Goal: Check status: Check status

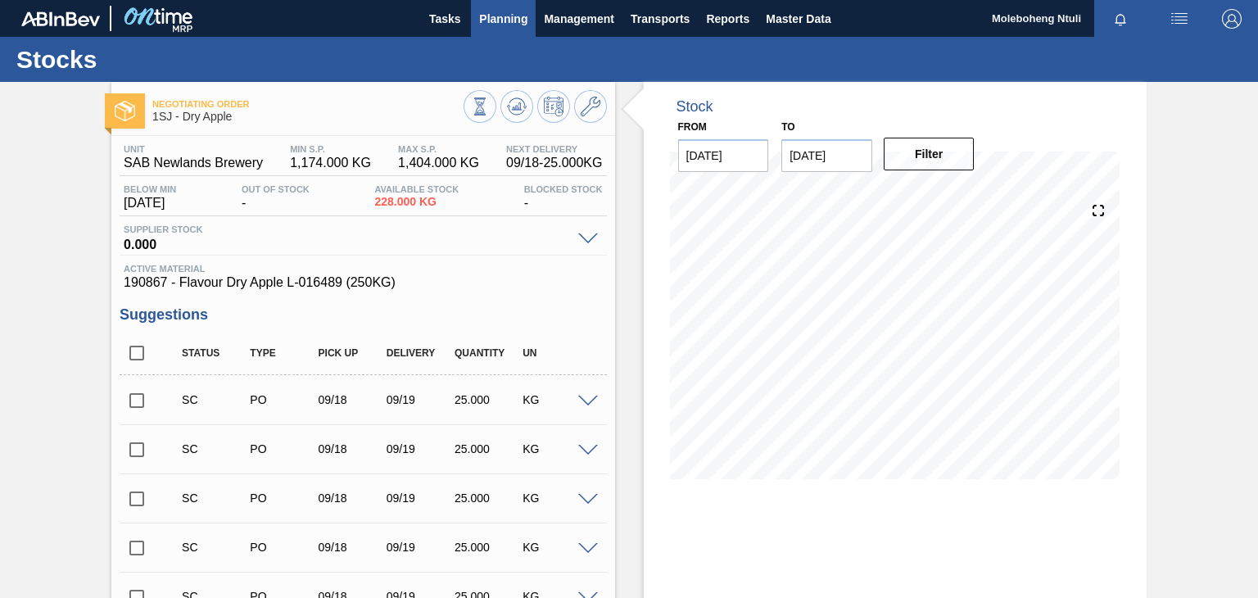
click at [486, 17] on span "Planning" at bounding box center [503, 19] width 48 height 20
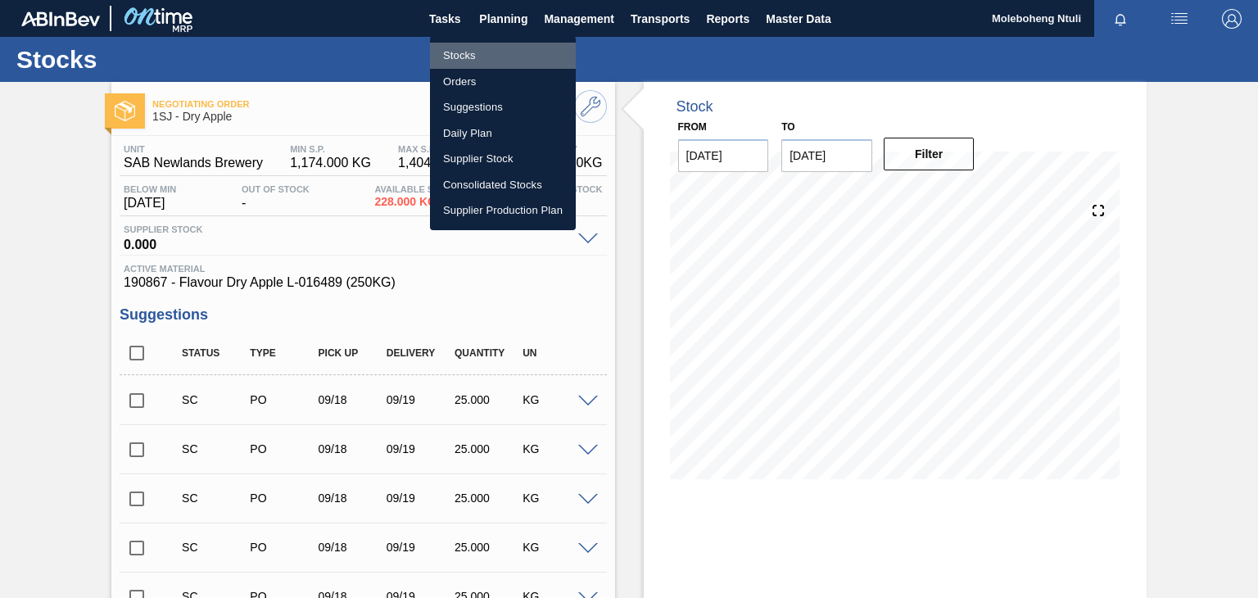
click at [464, 56] on li "Stocks" at bounding box center [503, 56] width 146 height 26
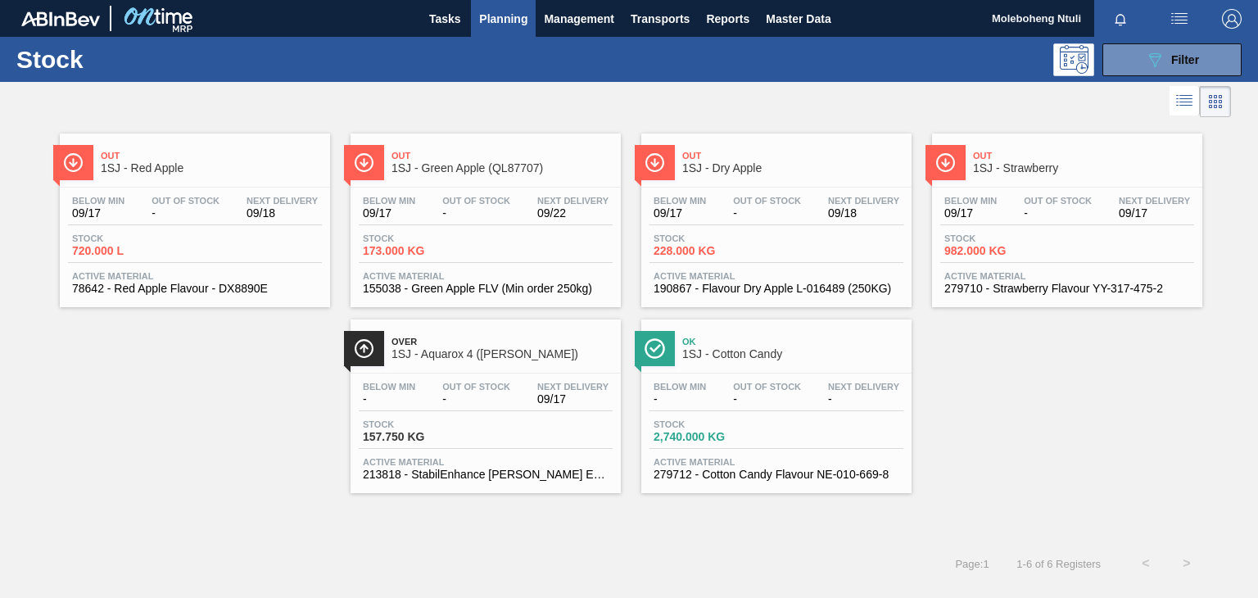
click at [1248, 192] on div "Out 1SJ - Red Apple Below Min 09/17 Out Of Stock - Next Delivery 09/18 Stock 72…" at bounding box center [629, 307] width 1258 height 372
click at [1163, 52] on icon "089F7B8B-B2A5-4AFE-B5C0-19BA573D28AC" at bounding box center [1155, 60] width 20 height 20
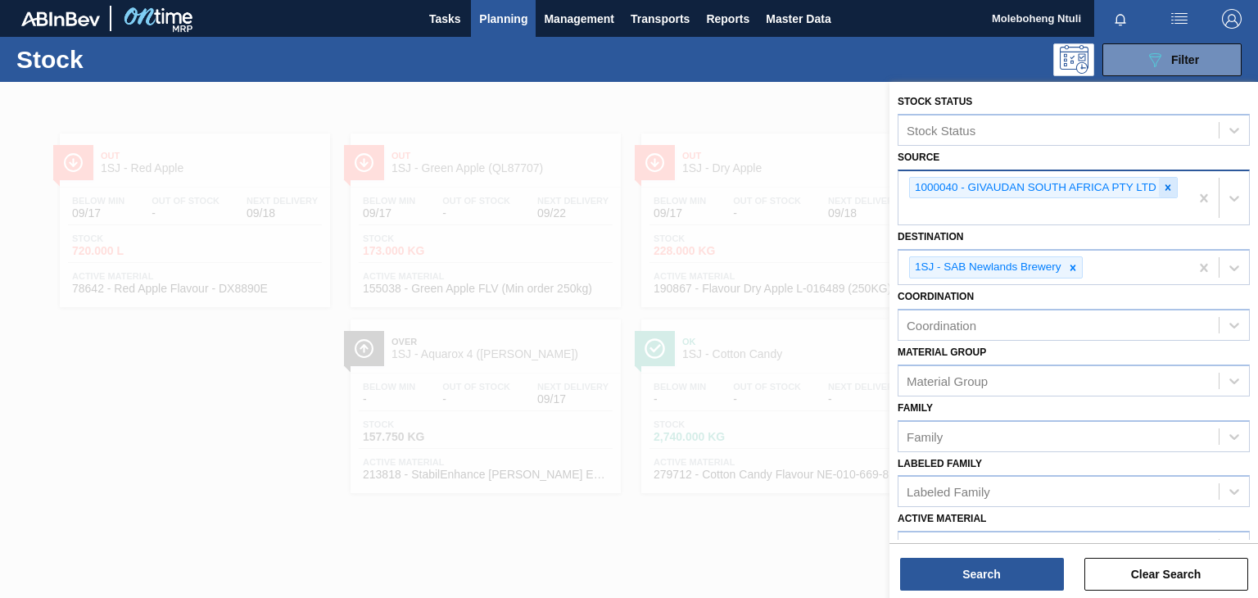
click at [1163, 184] on icon at bounding box center [1167, 187] width 11 height 11
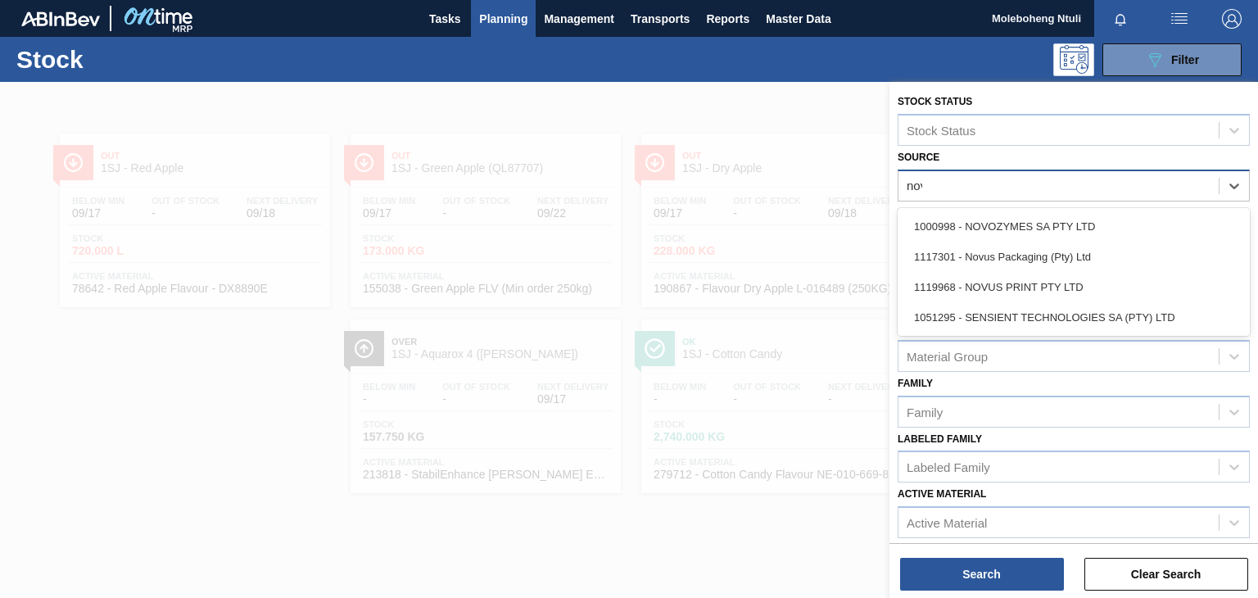
type input "novo"
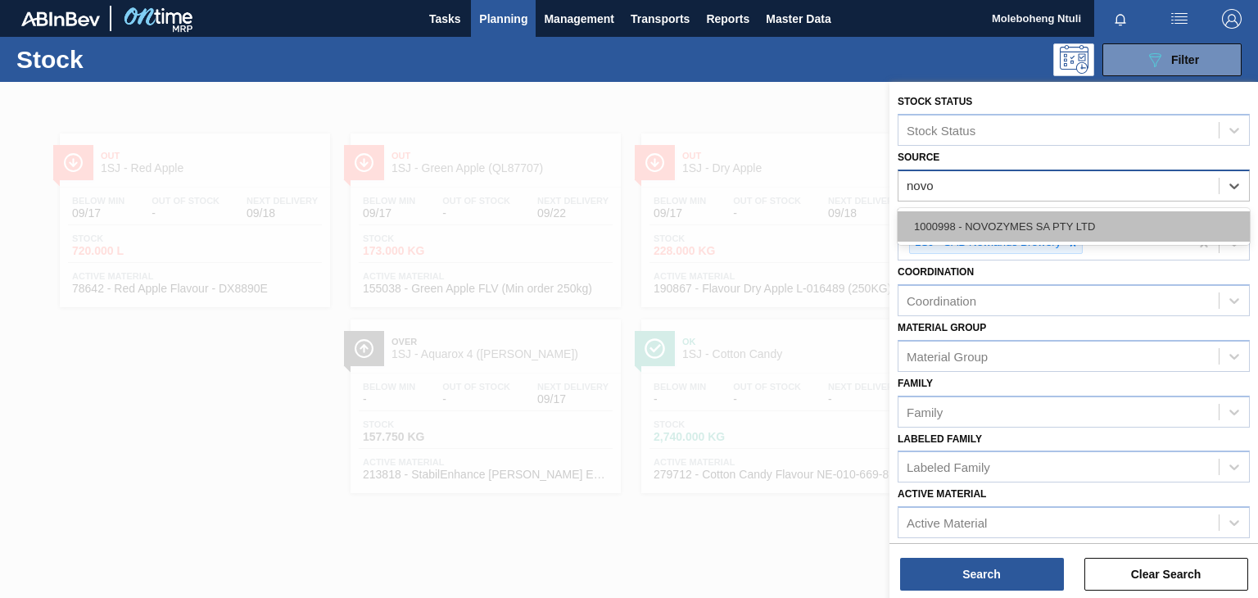
click at [1019, 227] on div "1000998 - NOVOZYMES SA PTY LTD" at bounding box center [1073, 226] width 352 height 30
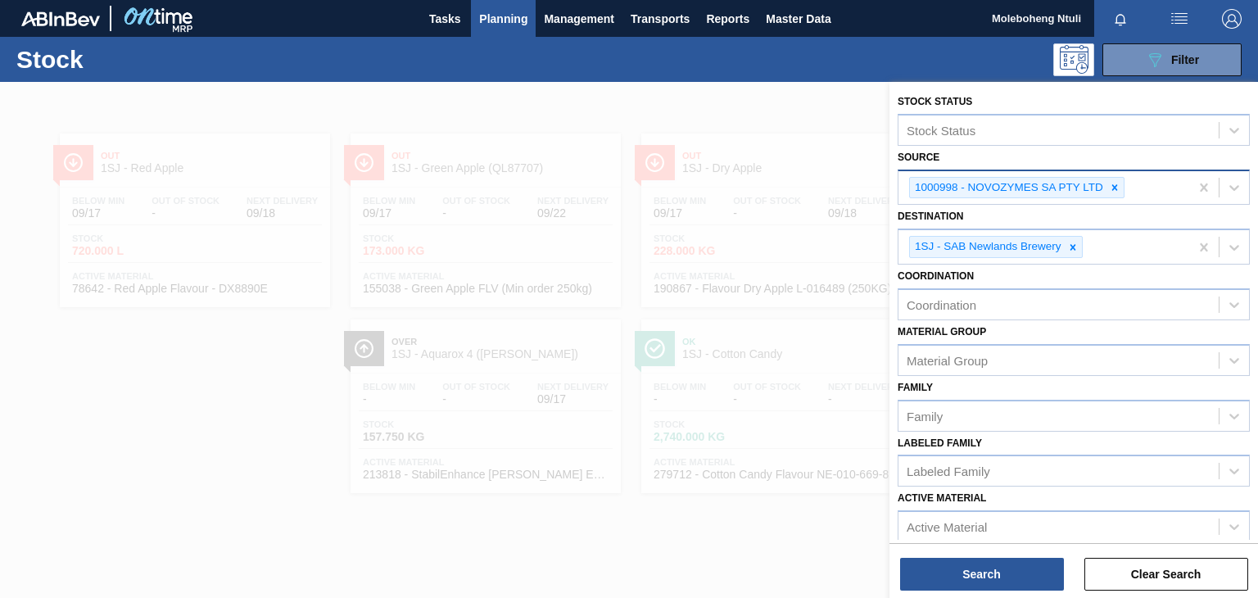
click at [605, 485] on div at bounding box center [629, 381] width 1258 height 598
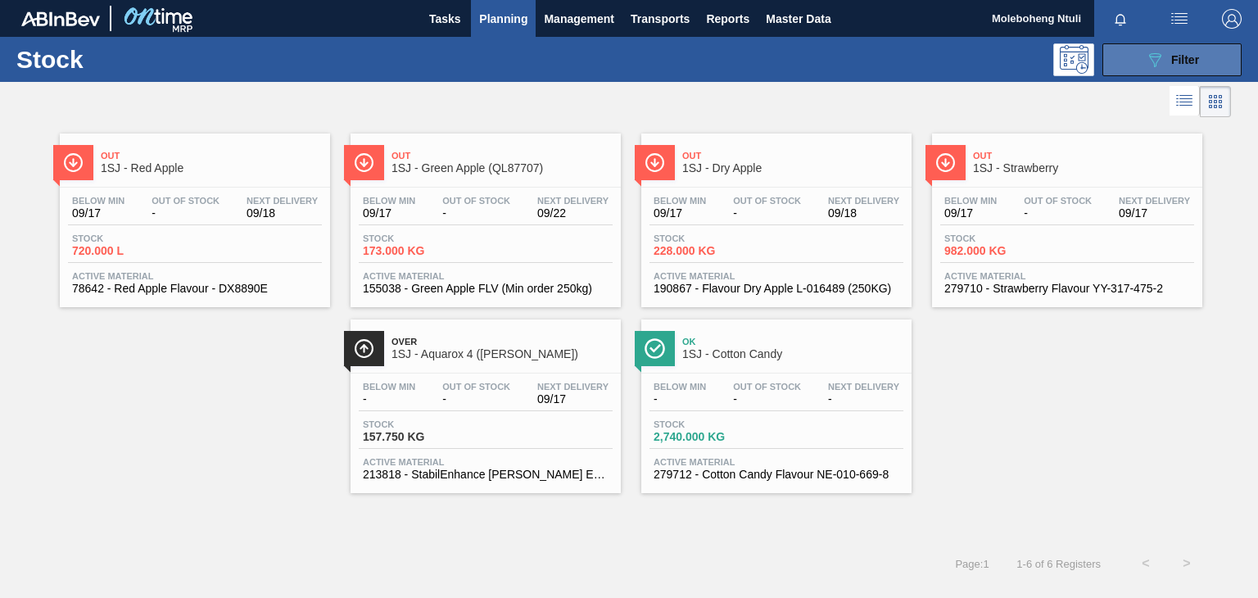
click at [1166, 51] on div "089F7B8B-B2A5-4AFE-B5C0-19BA573D28AC Filter" at bounding box center [1172, 60] width 54 height 20
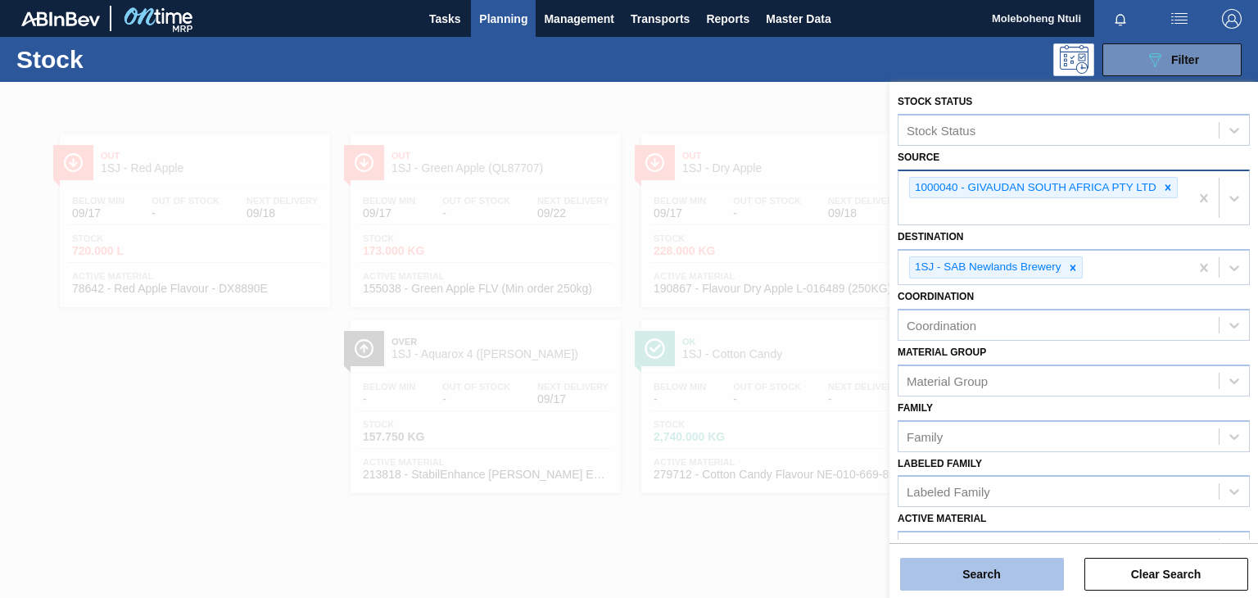
click at [977, 572] on button "Search" at bounding box center [982, 574] width 164 height 33
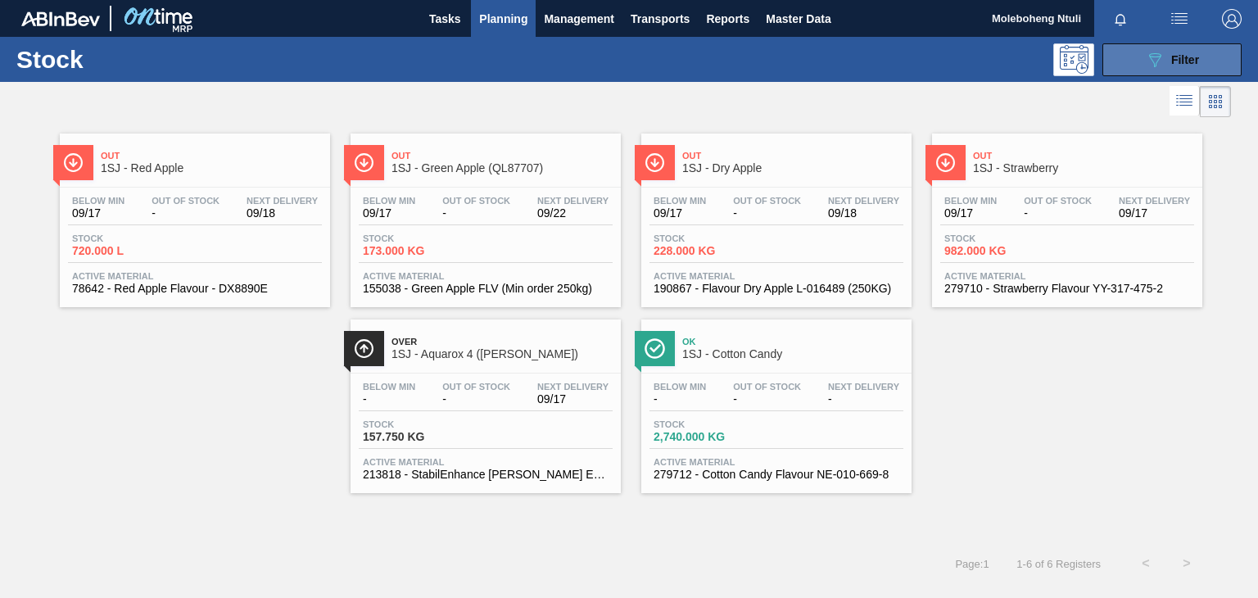
click at [1184, 48] on button "089F7B8B-B2A5-4AFE-B5C0-19BA573D28AC Filter" at bounding box center [1171, 59] width 139 height 33
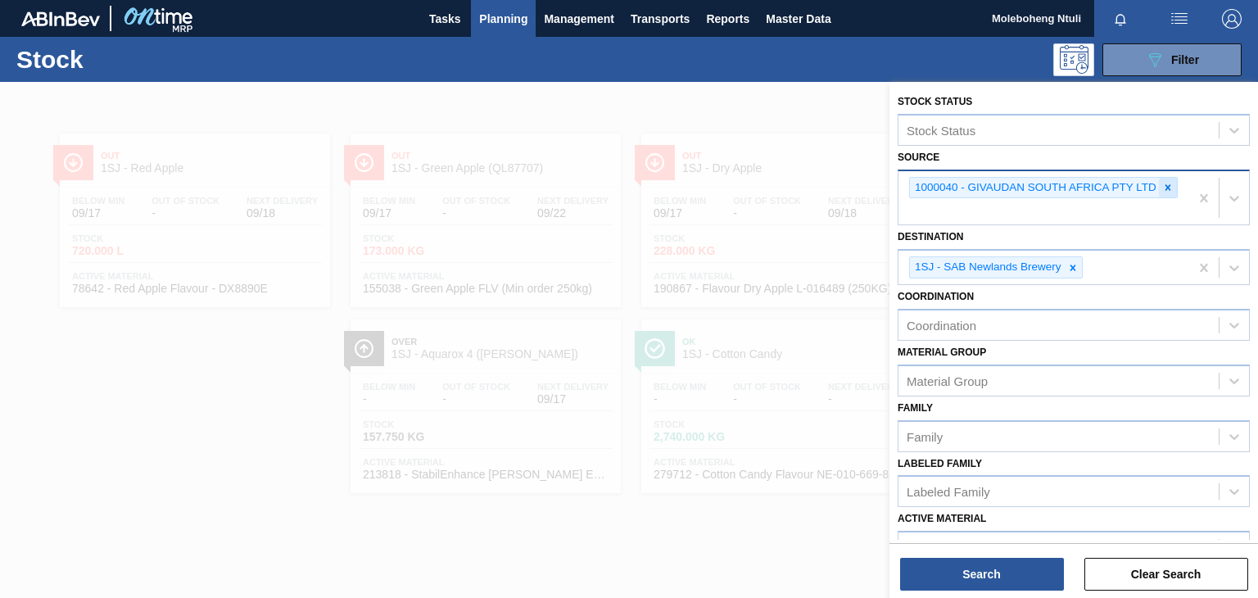
click at [1167, 189] on icon at bounding box center [1167, 187] width 11 height 11
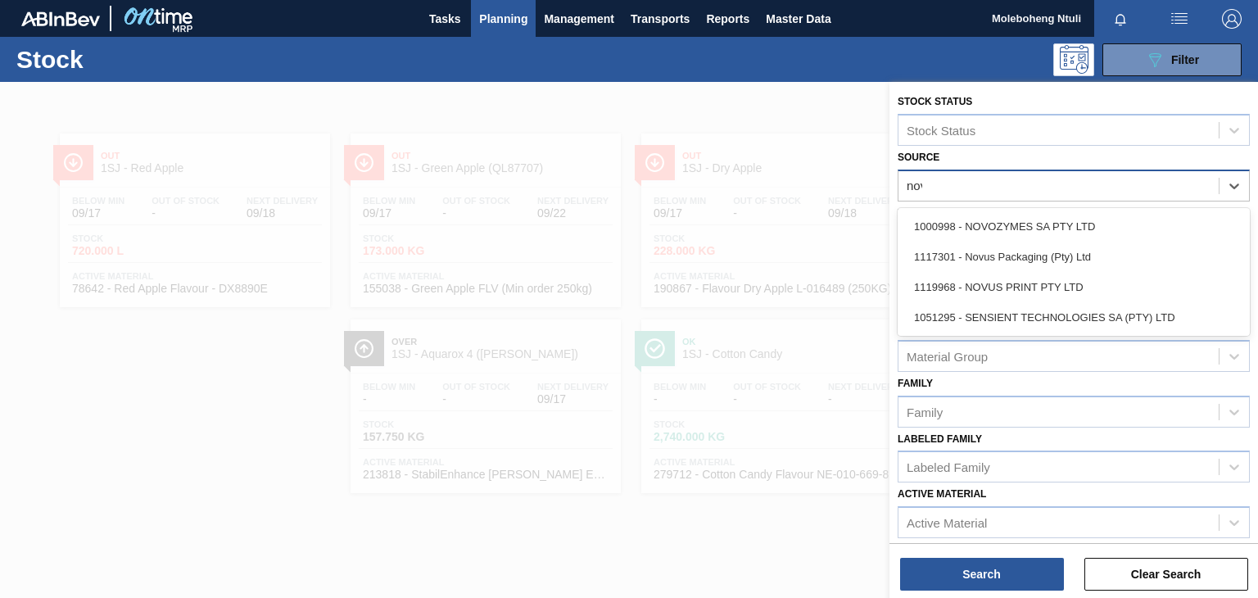
type input "novo"
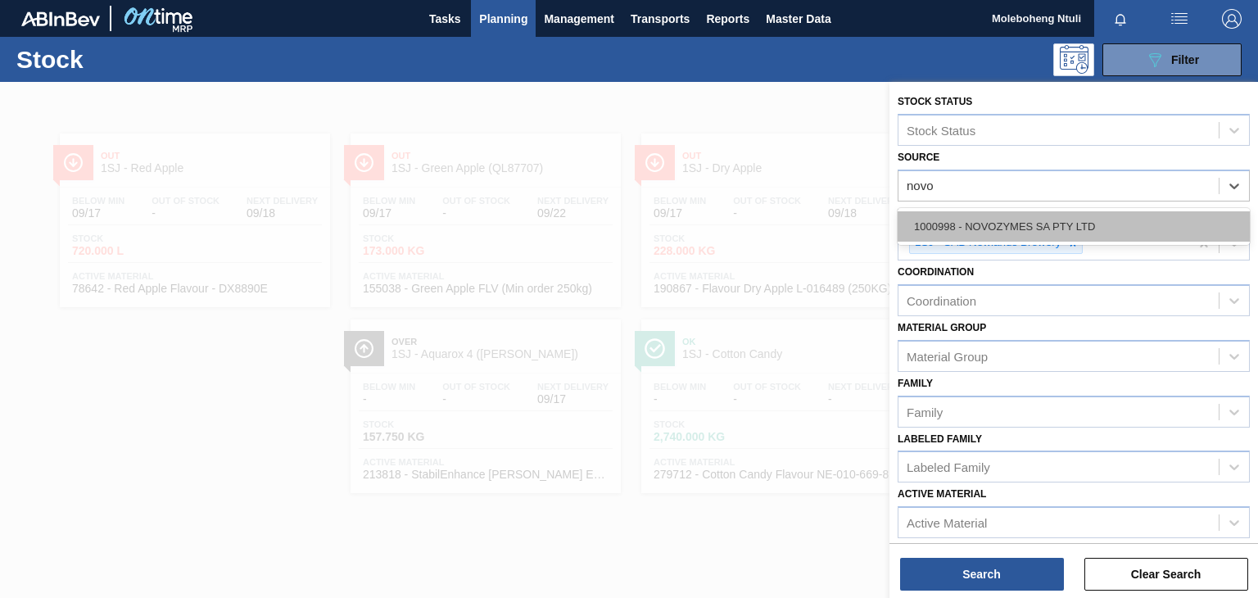
click at [1068, 217] on div "1000998 - NOVOZYMES SA PTY LTD" at bounding box center [1073, 226] width 352 height 30
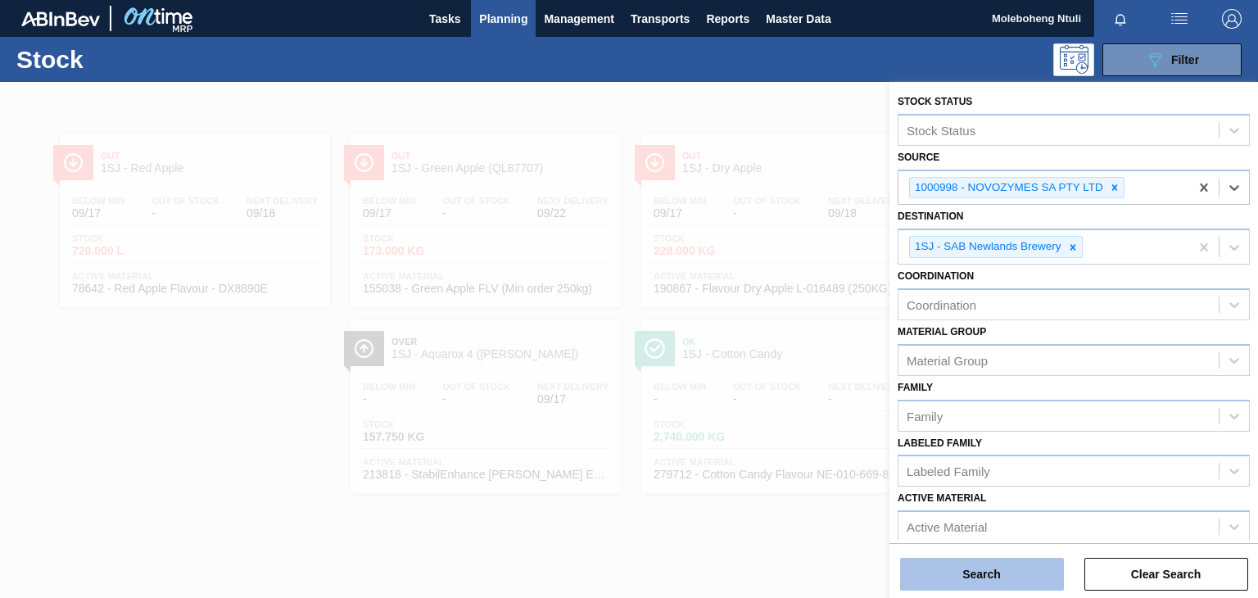
click at [992, 573] on button "Search" at bounding box center [982, 574] width 164 height 33
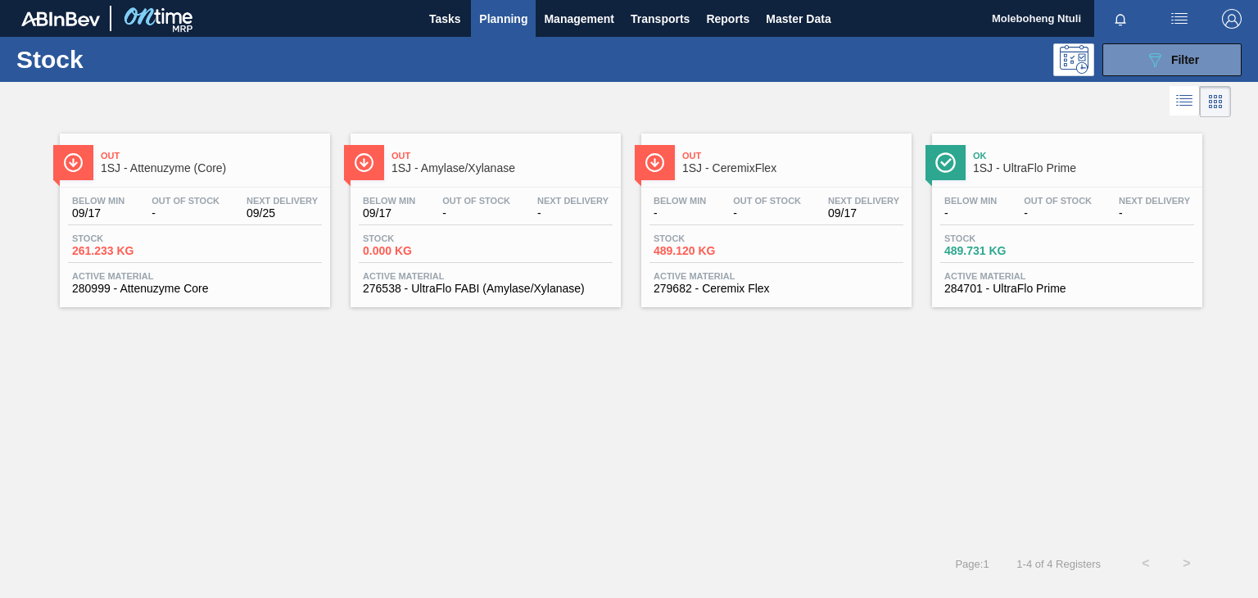
click at [1256, 174] on div "Out 1SJ - Attenuzyme (Core) Below Min 09/17 Out Of Stock - Next Delivery 09/25 …" at bounding box center [629, 214] width 1258 height 186
click at [1139, 56] on button "089F7B8B-B2A5-4AFE-B5C0-19BA573D28AC Filter" at bounding box center [1171, 59] width 139 height 33
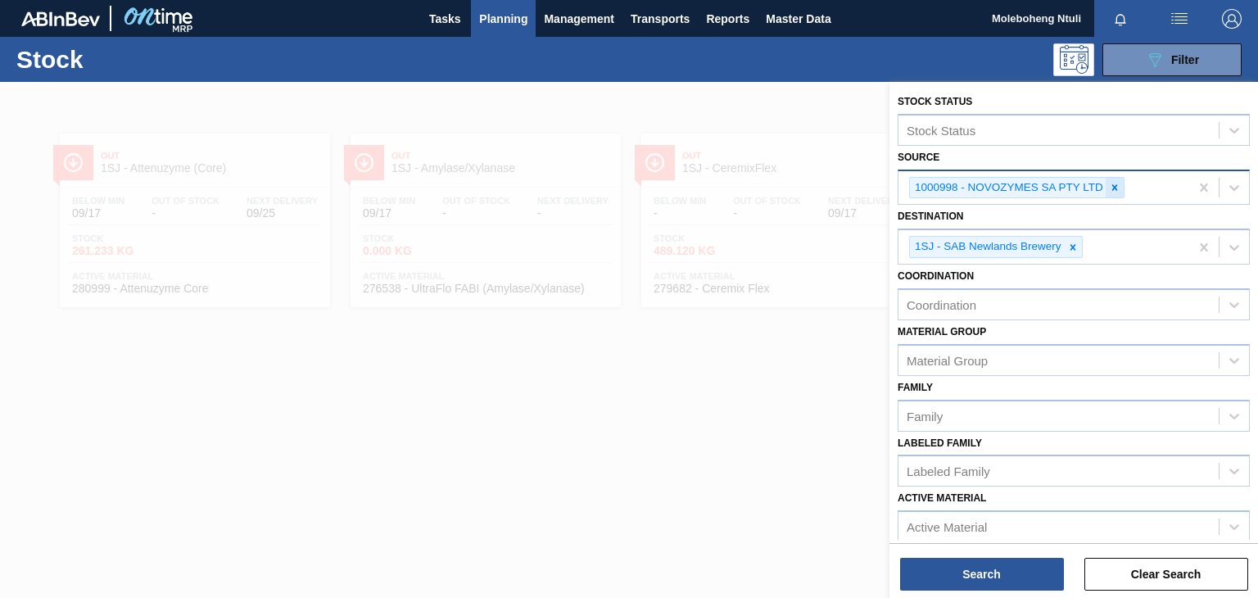
click at [1114, 188] on icon at bounding box center [1115, 187] width 6 height 6
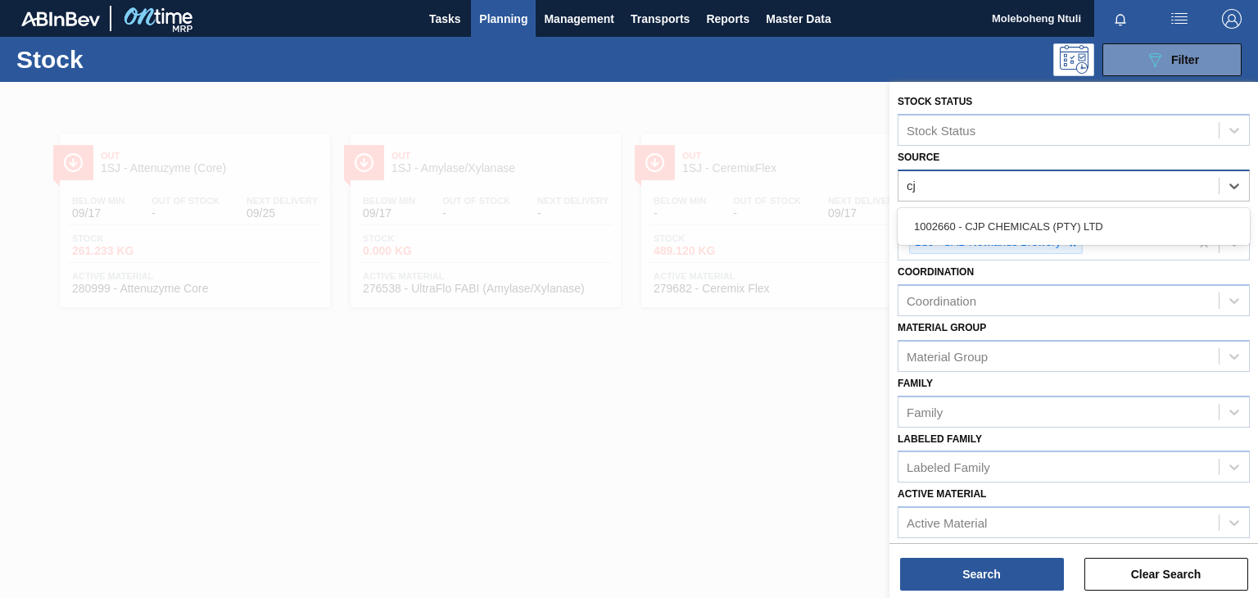
type input "cjp"
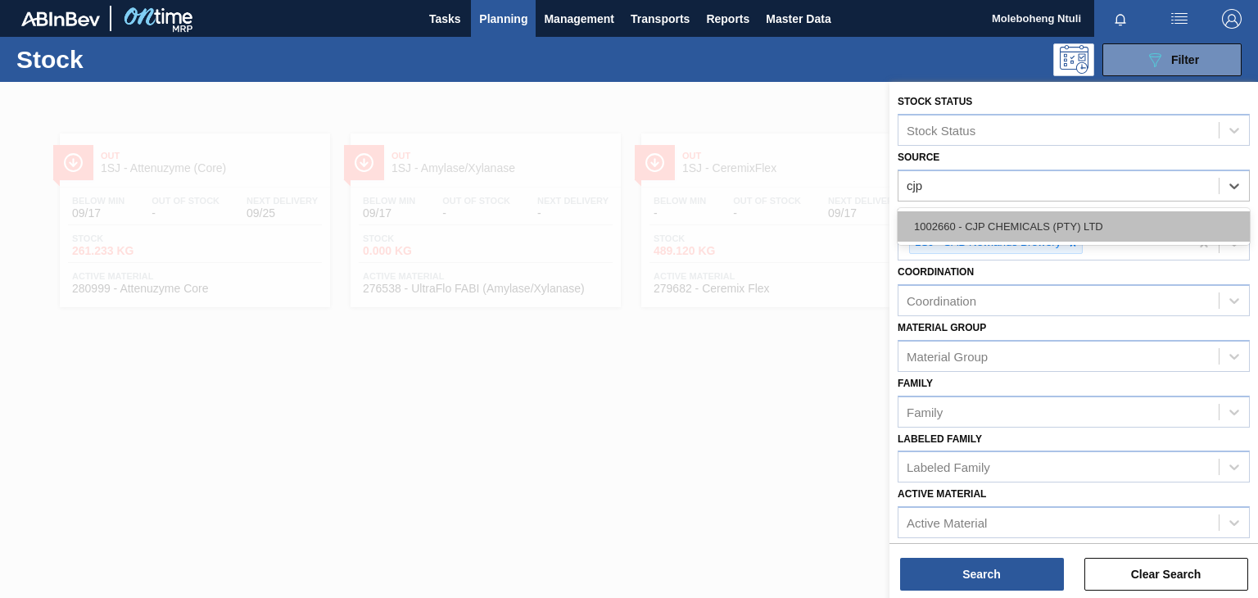
click at [937, 220] on div "1002660 - CJP CHEMICALS (PTY) LTD" at bounding box center [1073, 226] width 352 height 30
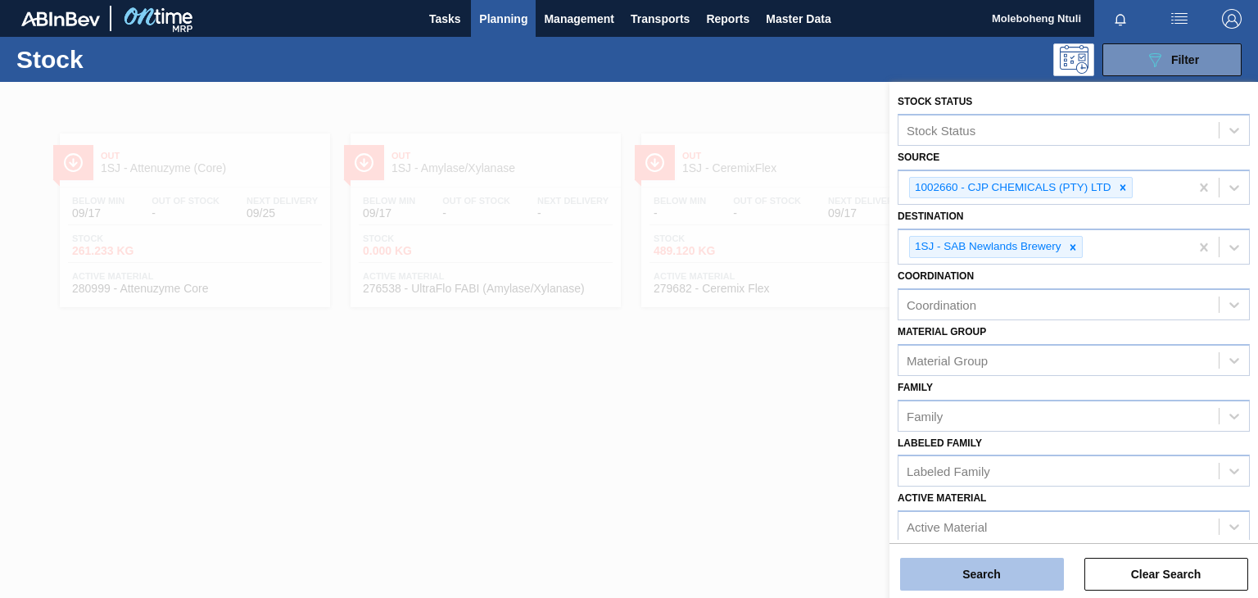
click at [966, 574] on button "Search" at bounding box center [982, 574] width 164 height 33
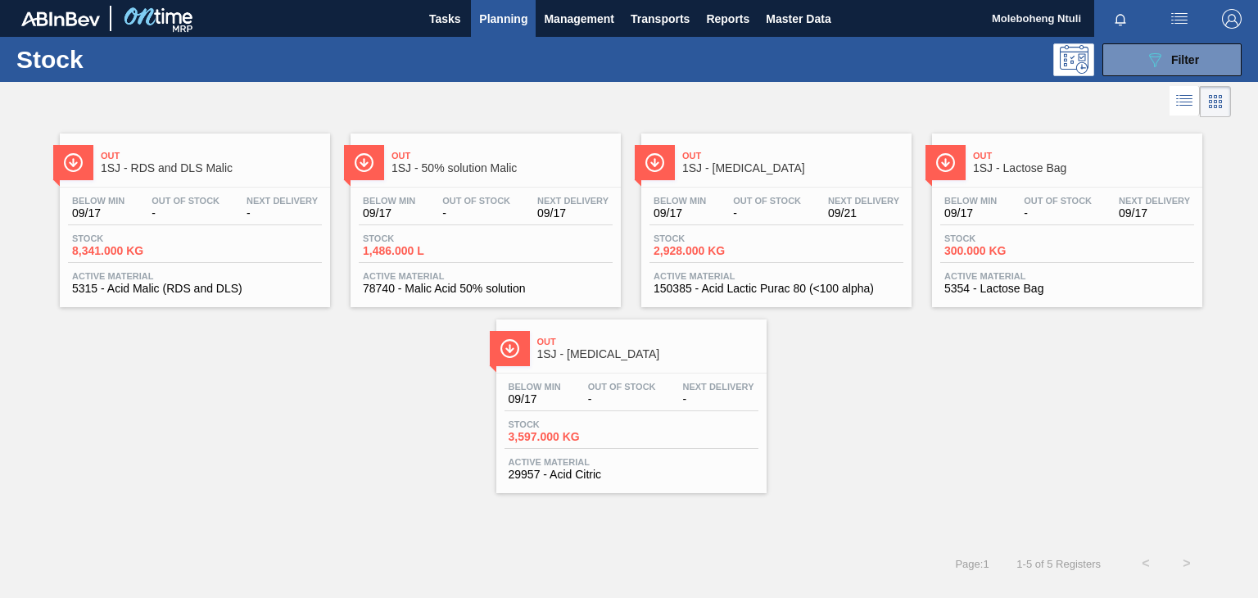
click at [1238, 276] on div "Out 1SJ - RDS and DLS Malic Below Min 09/17 Out Of Stock - Next Delivery - Stoc…" at bounding box center [629, 307] width 1258 height 372
click at [1248, 273] on div "Out 1SJ - RDS and DLS Malic Below Min 09/17 Out Of Stock - Next Delivery - Stoc…" at bounding box center [629, 307] width 1258 height 372
click at [1257, 346] on div "Out 1SJ - RDS and DLS Malic Below Min 09/17 Out Of Stock - Next Delivery - Stoc…" at bounding box center [629, 307] width 1258 height 372
click at [1230, 220] on div "Out 1SJ - RDS and DLS Malic Below Min 09/17 Out Of Stock - Next Delivery - Stoc…" at bounding box center [629, 307] width 1258 height 372
click at [1128, 61] on button "089F7B8B-B2A5-4AFE-B5C0-19BA573D28AC Filter" at bounding box center [1171, 59] width 139 height 33
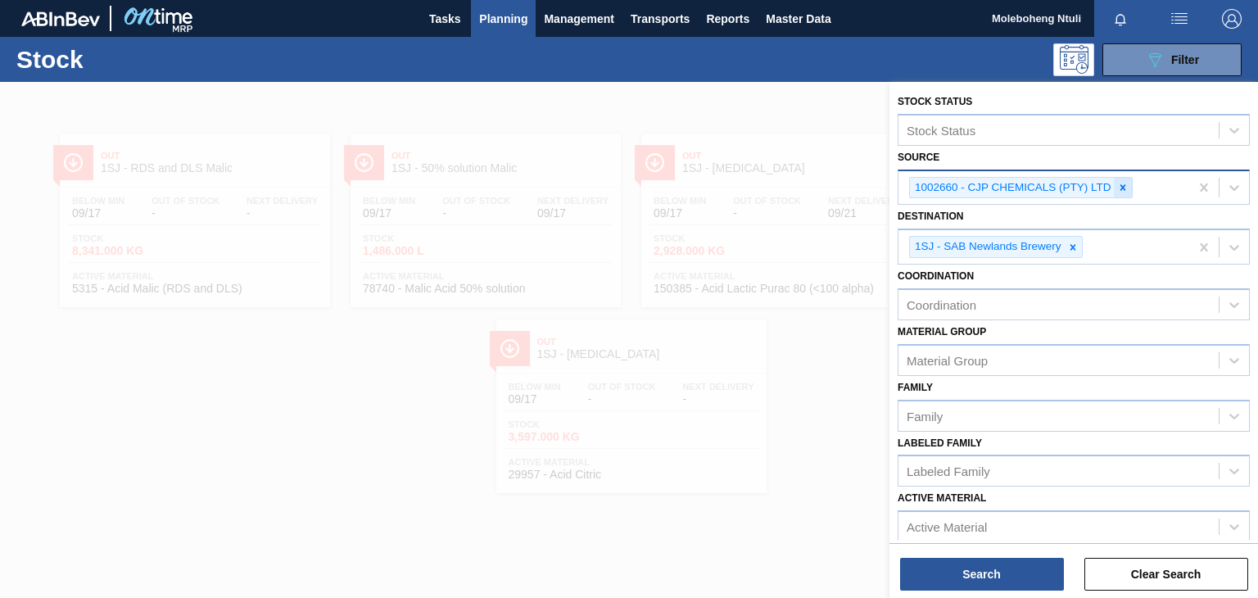
click at [1123, 188] on icon at bounding box center [1122, 187] width 11 height 11
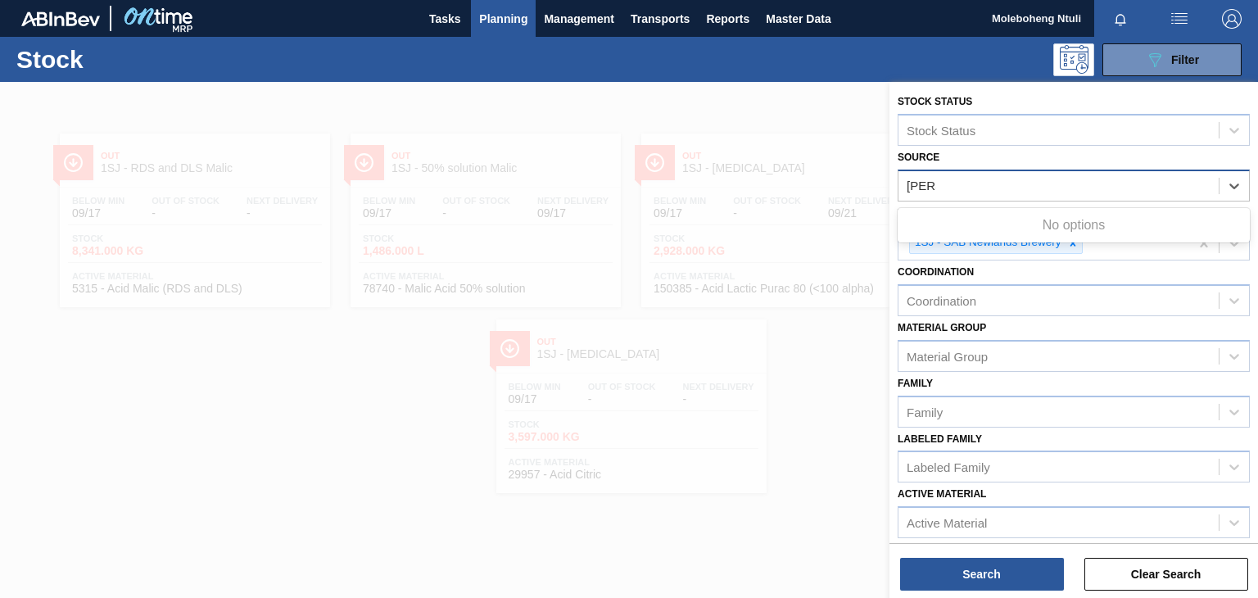
type input "bren"
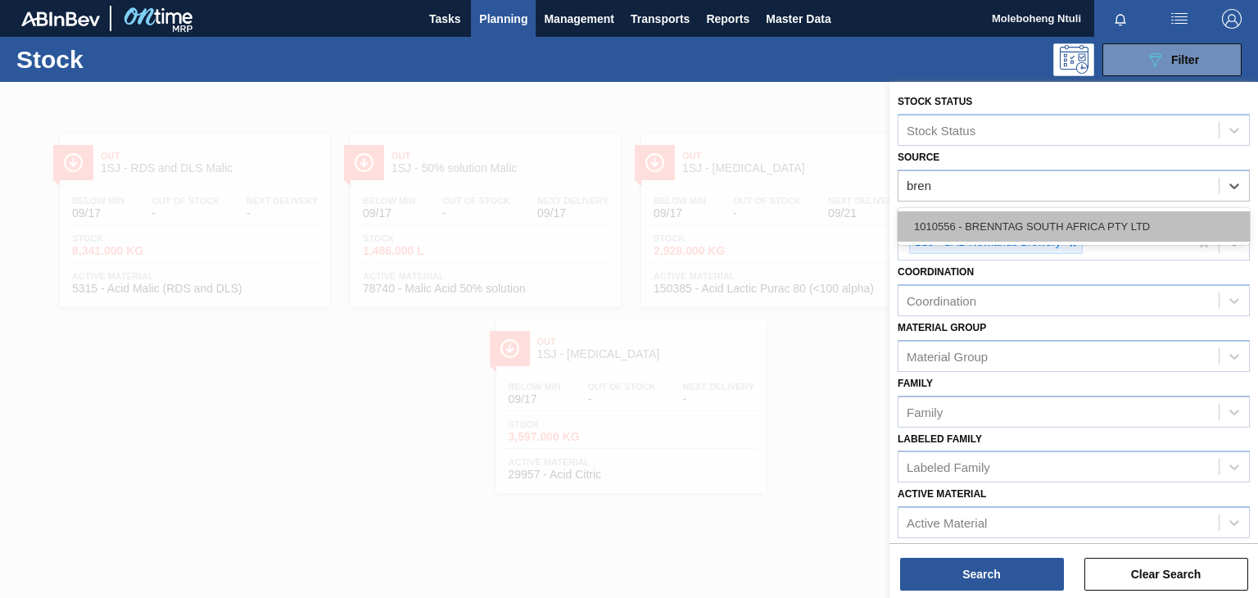
click at [1118, 220] on div "1010556 - BRENNTAG SOUTH AFRICA PTY LTD" at bounding box center [1073, 226] width 352 height 30
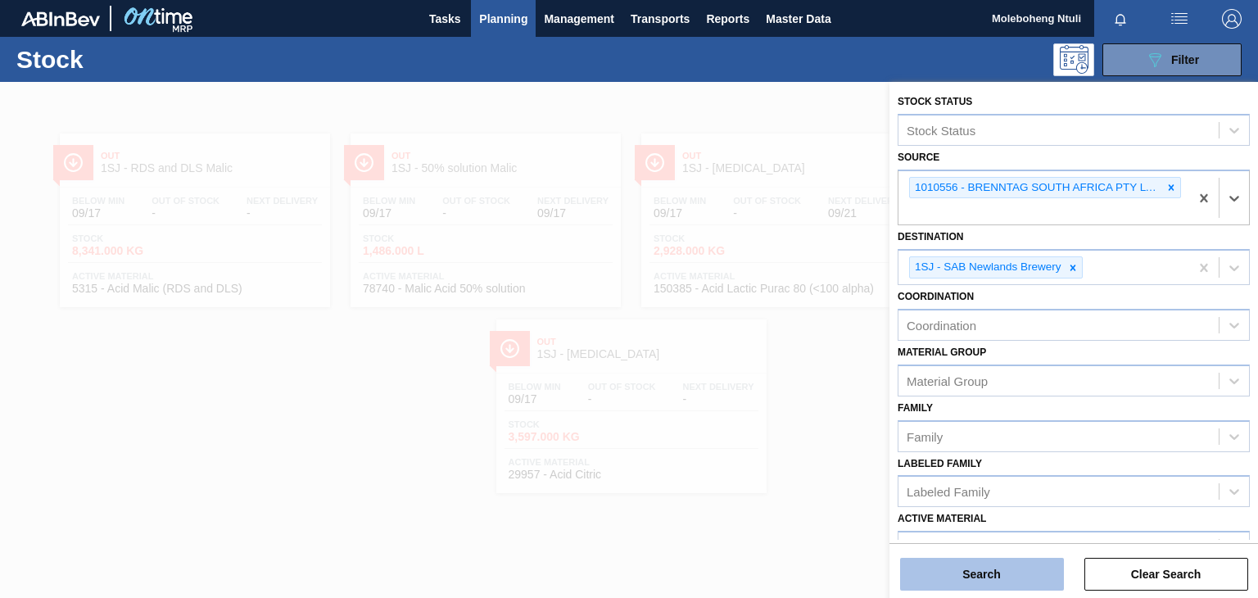
click at [1015, 571] on button "Search" at bounding box center [982, 574] width 164 height 33
